Goal: Transaction & Acquisition: Purchase product/service

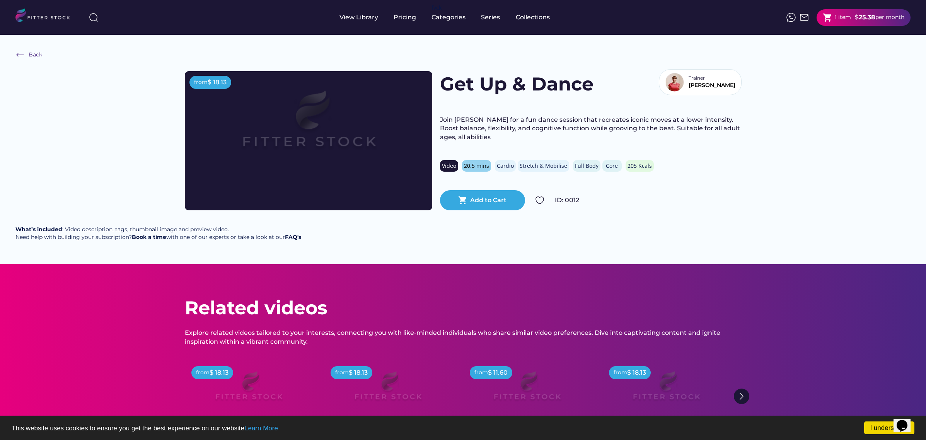
drag, startPoint x: 825, startPoint y: 217, endPoint x: 451, endPoint y: 37, distance: 414.9
click at [825, 217] on div "Back from $ 18.13 Get Up & Dance Trainer Jane Join Jane for a fun dance session…" at bounding box center [463, 149] width 926 height 229
click at [364, 16] on div "View Library" at bounding box center [358, 17] width 39 height 9
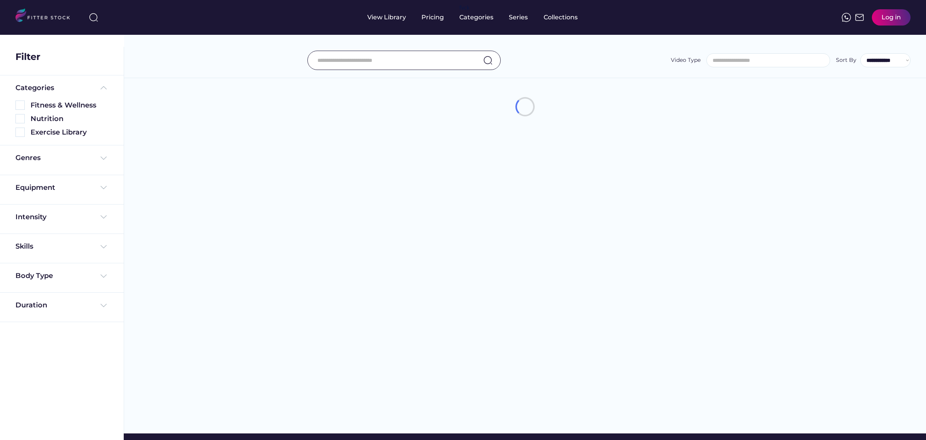
select select
select select "**********"
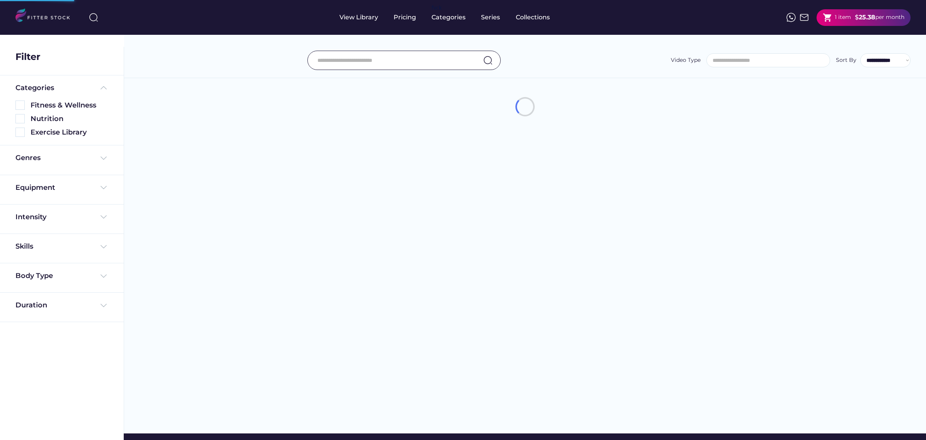
click at [406, 15] on div "Pricing" at bounding box center [404, 17] width 22 height 9
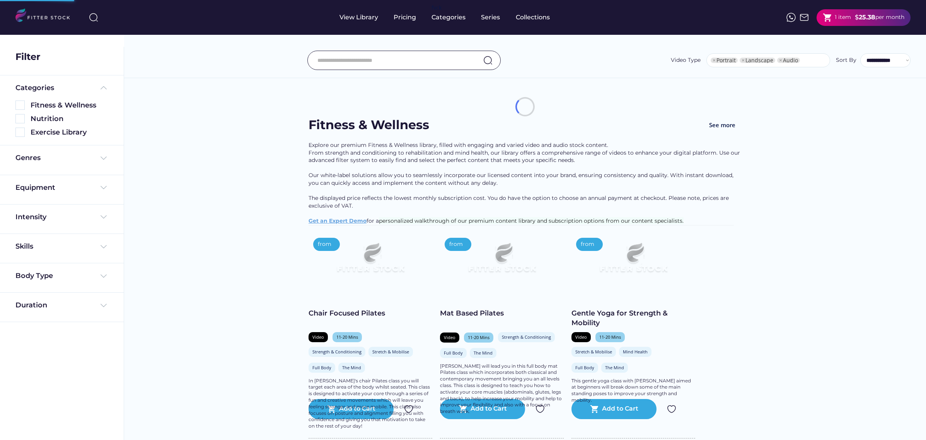
select select "**********"
click at [401, 19] on div "Pricing" at bounding box center [404, 17] width 22 height 9
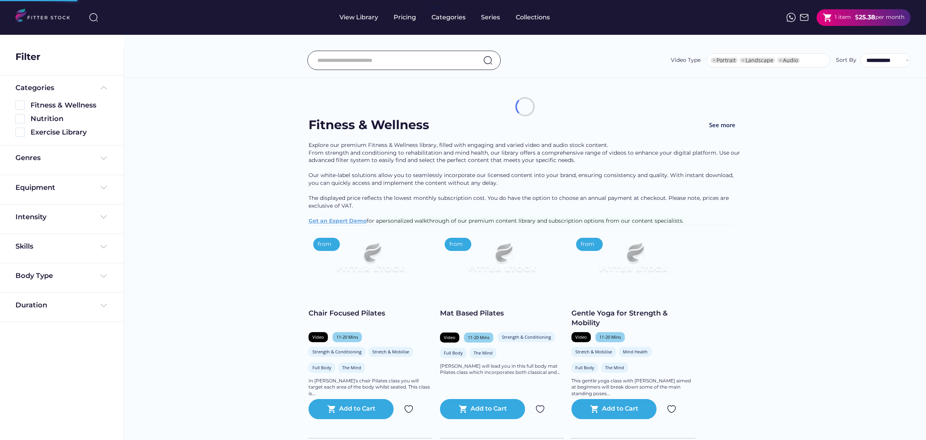
scroll to position [13, 0]
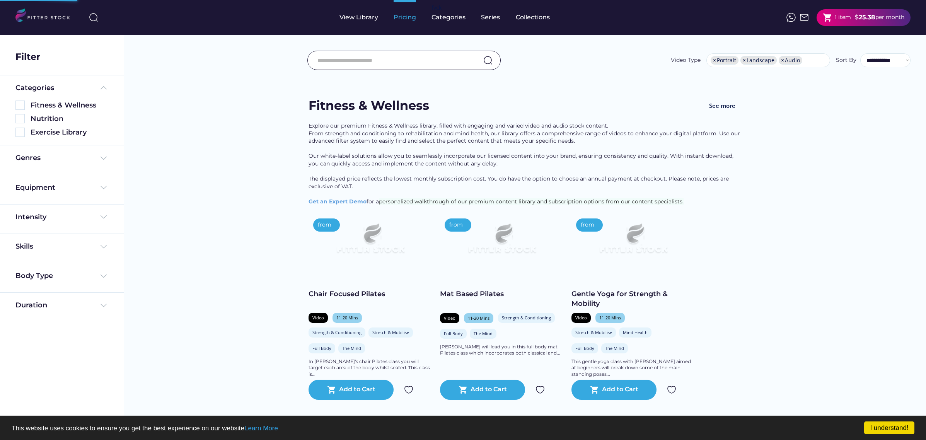
click at [403, 16] on div "Pricing" at bounding box center [404, 17] width 22 height 9
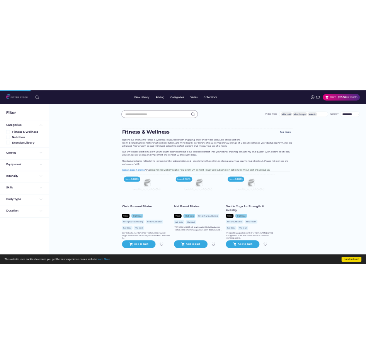
scroll to position [0, 0]
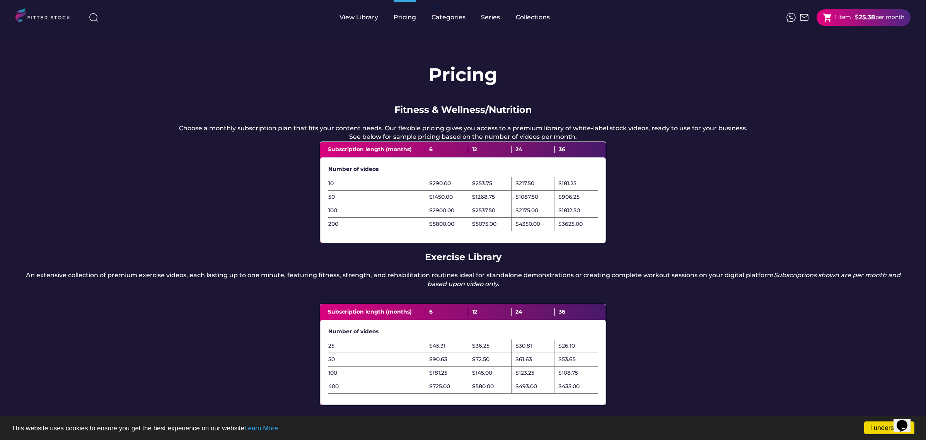
click at [247, 107] on div "Number of videos" at bounding box center [462, 169] width 285 height 15
click at [247, 19] on div "Categories" at bounding box center [448, 17] width 34 height 9
click at [247, 19] on div "View Library" at bounding box center [358, 17] width 39 height 9
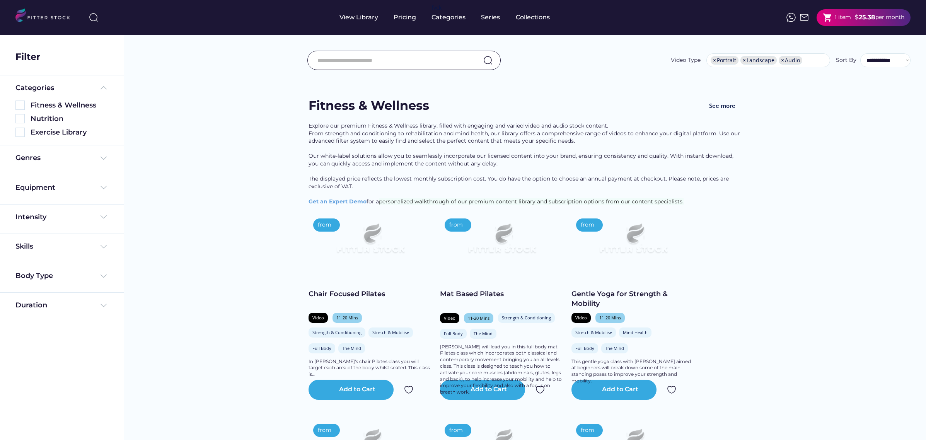
select select "**********"
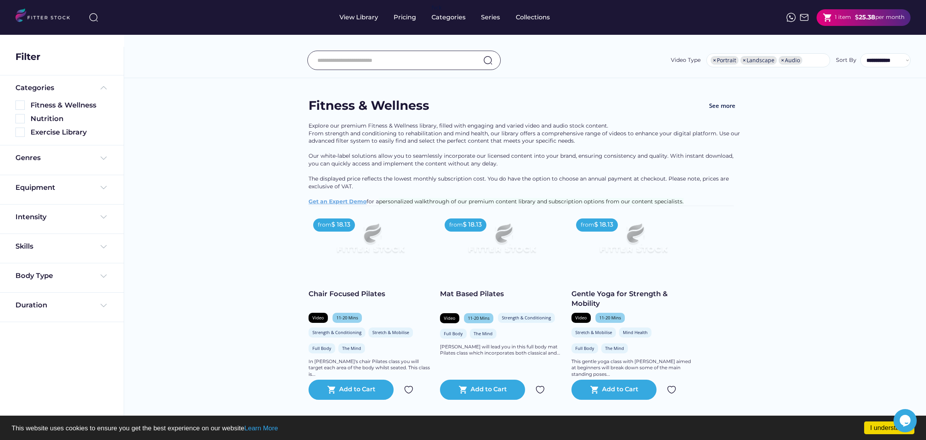
drag, startPoint x: 925, startPoint y: 72, endPoint x: 926, endPoint y: 104, distance: 32.1
click at [925, 104] on html "I understand! This website uses cookies to ensure you get the best experience o…" at bounding box center [463, 220] width 926 height 440
click at [861, 24] on div "shopping_cart 1 item $ 25.38 per month" at bounding box center [863, 17] width 94 height 17
